Goal: Task Accomplishment & Management: Manage account settings

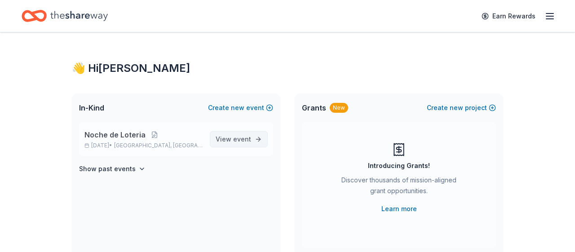
click at [237, 141] on span "event" at bounding box center [242, 139] width 18 height 8
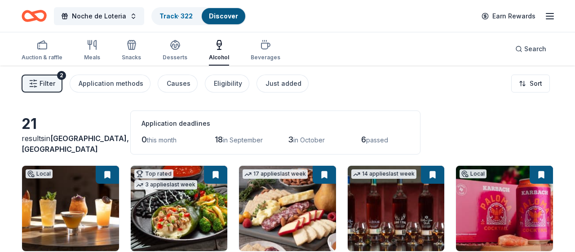
click at [56, 82] on button "Filter 2" at bounding box center [42, 84] width 41 height 18
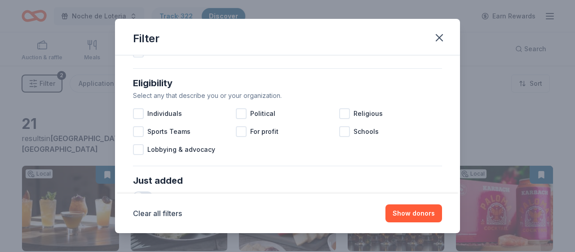
scroll to position [245, 0]
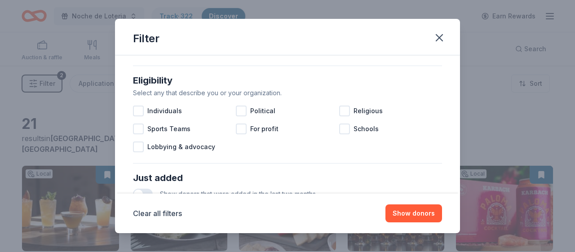
drag, startPoint x: 458, startPoint y: 69, endPoint x: 457, endPoint y: 121, distance: 52.1
click at [457, 121] on div "Filter Causes Find donors that support causes like yours. Animals Art & Culture…" at bounding box center [287, 126] width 575 height 252
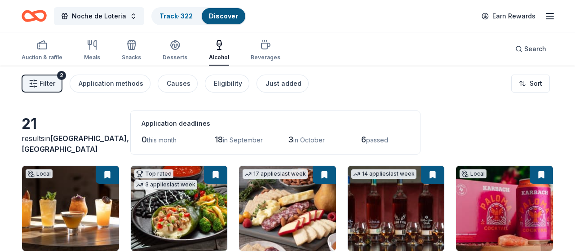
drag, startPoint x: 457, startPoint y: 121, endPoint x: 378, endPoint y: 99, distance: 81.0
click at [440, 116] on div "21 results in Houston, TX Application deadlines 0 this month 18 in September 3 …" at bounding box center [288, 132] width 532 height 44
click at [57, 89] on button "Filter 2" at bounding box center [42, 84] width 41 height 18
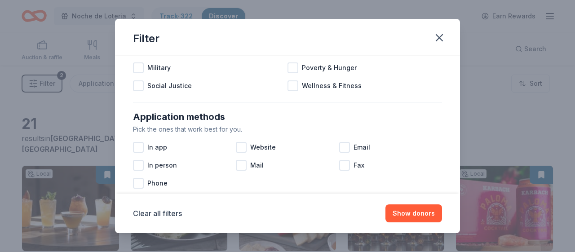
scroll to position [128, 0]
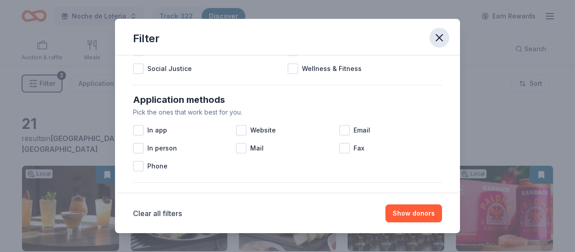
click at [439, 36] on icon "button" at bounding box center [439, 37] width 13 height 13
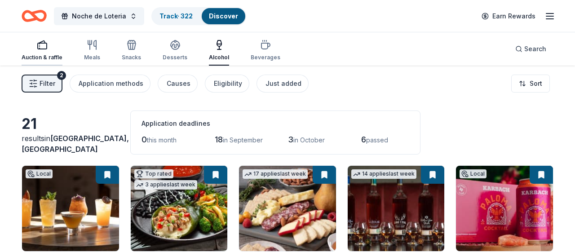
click at [52, 49] on div "button" at bounding box center [42, 45] width 41 height 11
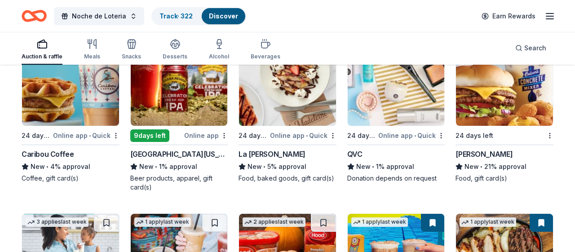
scroll to position [1002, 0]
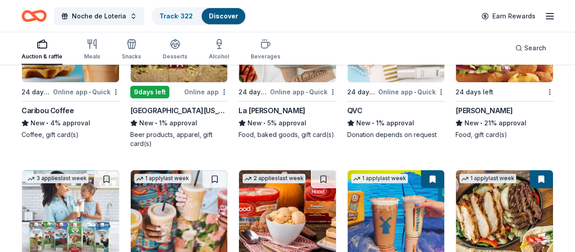
scroll to position [1039, 0]
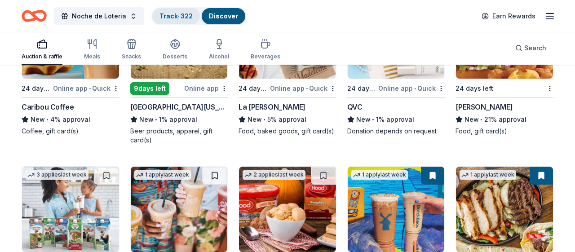
click at [176, 12] on div "Track · 322" at bounding box center [176, 16] width 48 height 16
click at [166, 18] on link "Track · 322" at bounding box center [175, 16] width 33 height 8
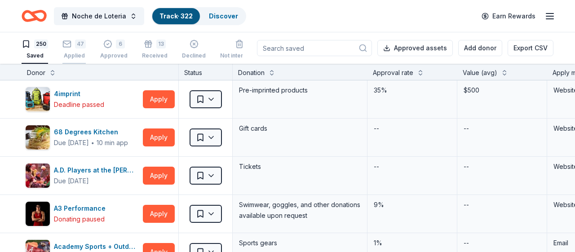
click at [70, 47] on icon "button" at bounding box center [66, 44] width 9 height 9
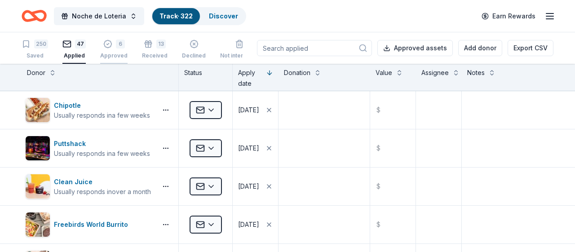
click at [113, 48] on div "6" at bounding box center [113, 44] width 27 height 9
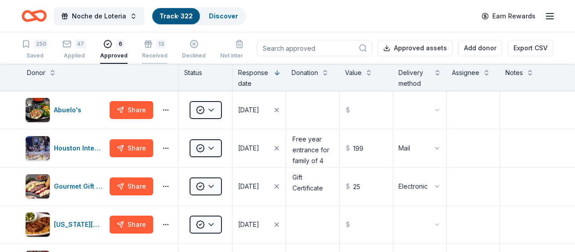
click at [157, 57] on div "Received" at bounding box center [155, 55] width 26 height 7
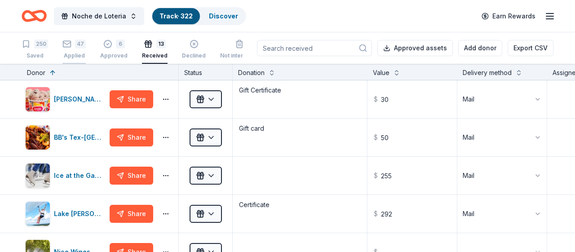
click at [66, 53] on div "Applied" at bounding box center [73, 55] width 23 height 7
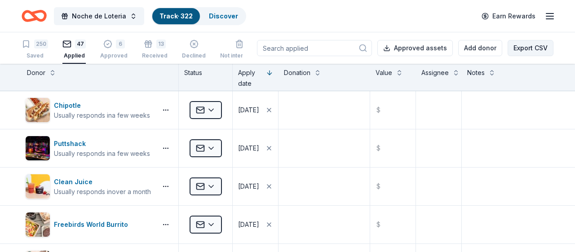
click at [533, 43] on button "Export CSV" at bounding box center [530, 48] width 46 height 16
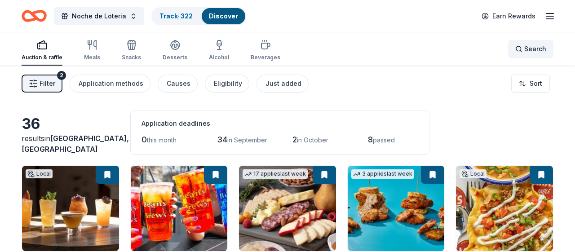
click at [533, 48] on span "Search" at bounding box center [535, 49] width 22 height 11
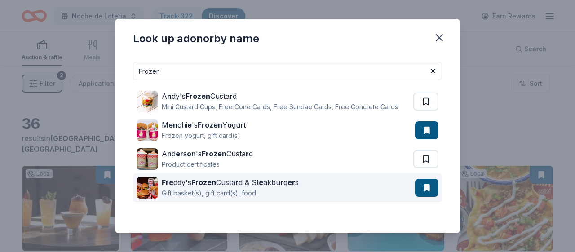
click at [238, 183] on div "Fre ddy's Frozen Custa r d & St e akbu r g er s" at bounding box center [230, 182] width 137 height 11
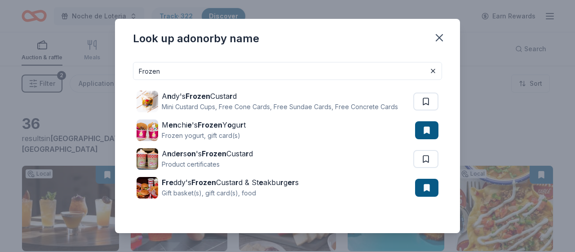
click at [196, 74] on input "Frozen" at bounding box center [287, 71] width 309 height 18
type input "F"
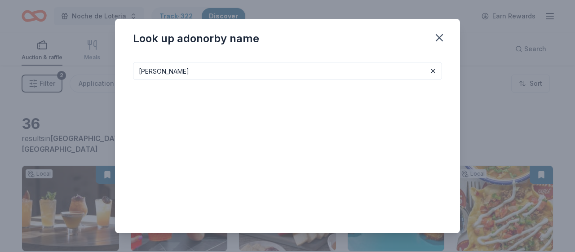
type input "Tito"
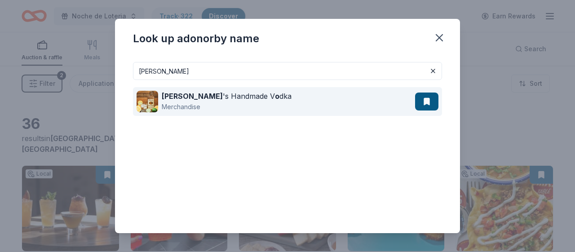
click at [257, 98] on div "Tito 's Handmade V o dka Merchandise" at bounding box center [275, 101] width 278 height 29
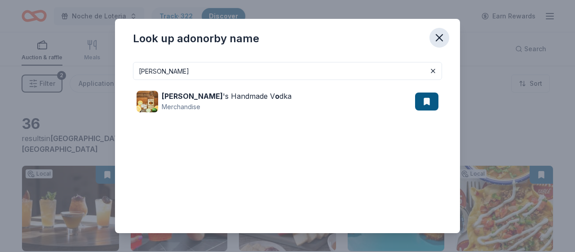
click at [441, 45] on button "button" at bounding box center [439, 38] width 20 height 20
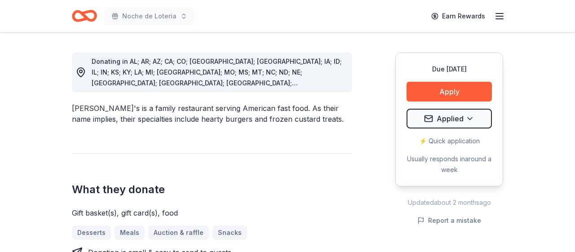
scroll to position [273, 0]
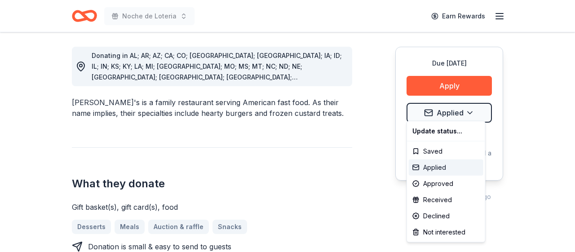
click at [445, 167] on div "Applied" at bounding box center [446, 167] width 75 height 16
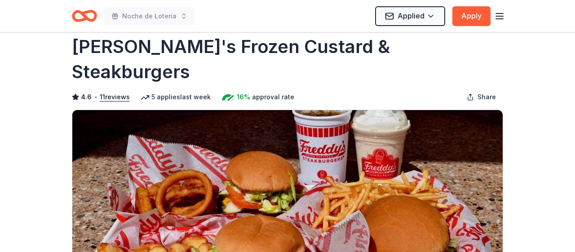
scroll to position [0, 0]
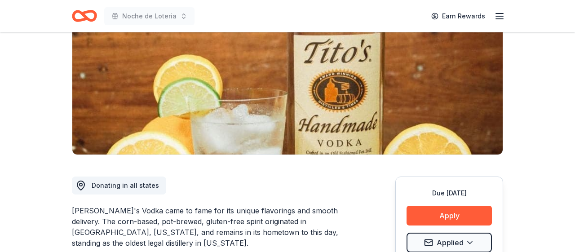
scroll to position [83, 0]
